Goal: Find specific page/section: Find specific page/section

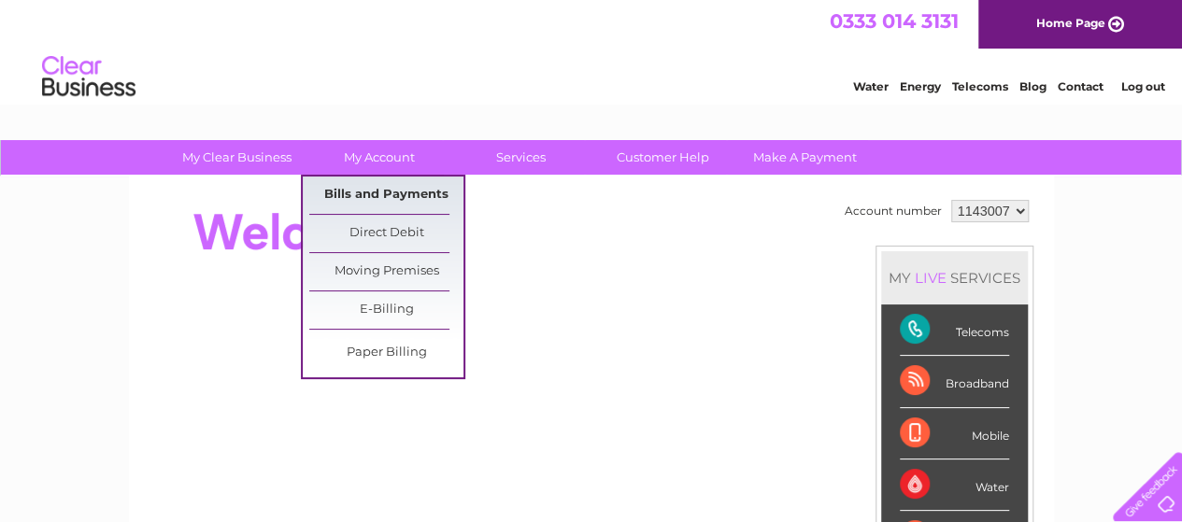
click at [415, 186] on link "Bills and Payments" at bounding box center [386, 195] width 154 height 37
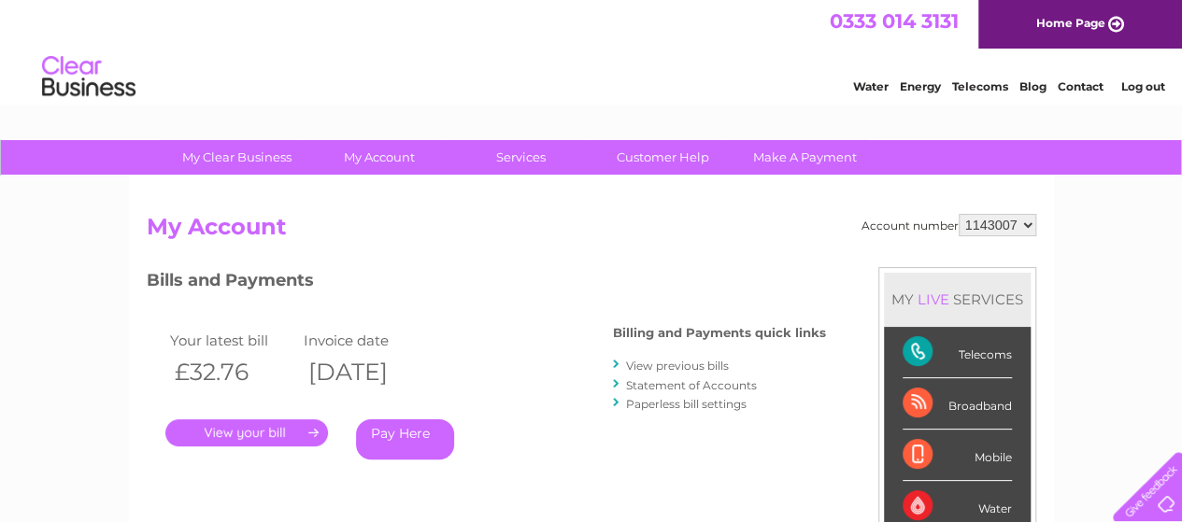
click at [293, 431] on link "." at bounding box center [246, 432] width 163 height 27
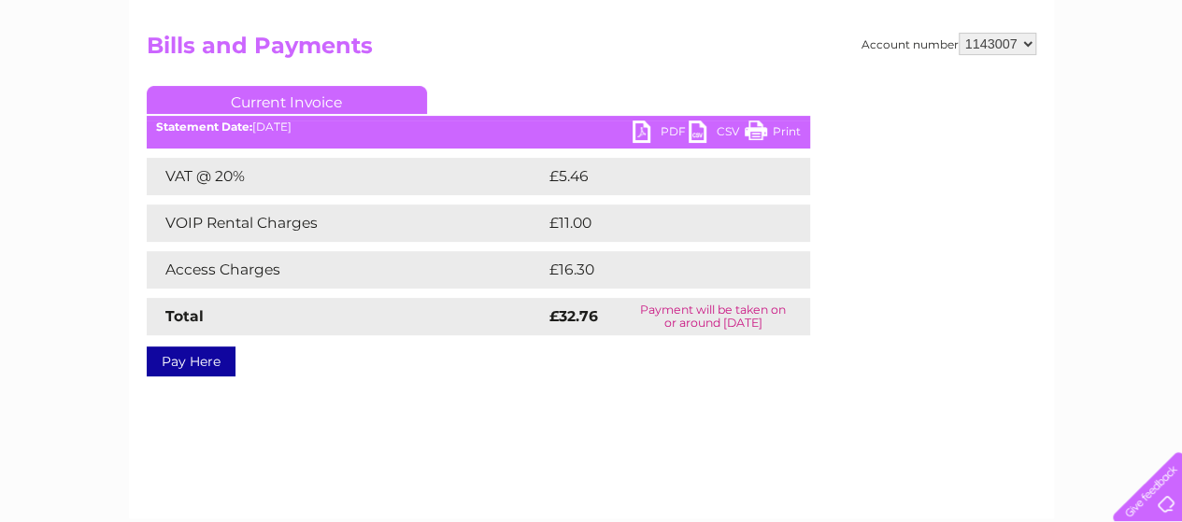
scroll to position [187, 0]
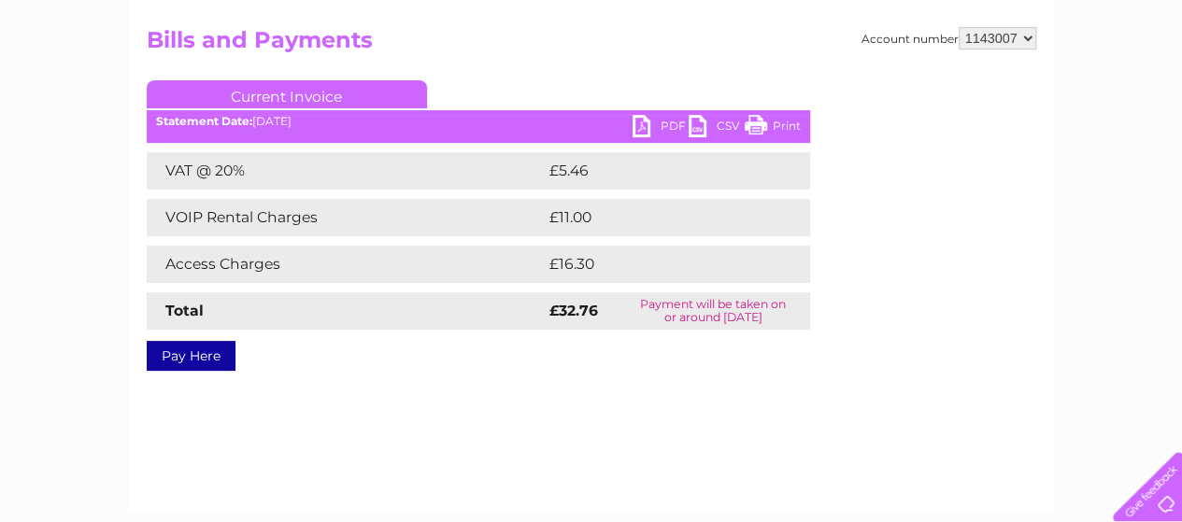
click at [676, 127] on link "PDF" at bounding box center [660, 128] width 56 height 27
